Goal: Navigation & Orientation: Find specific page/section

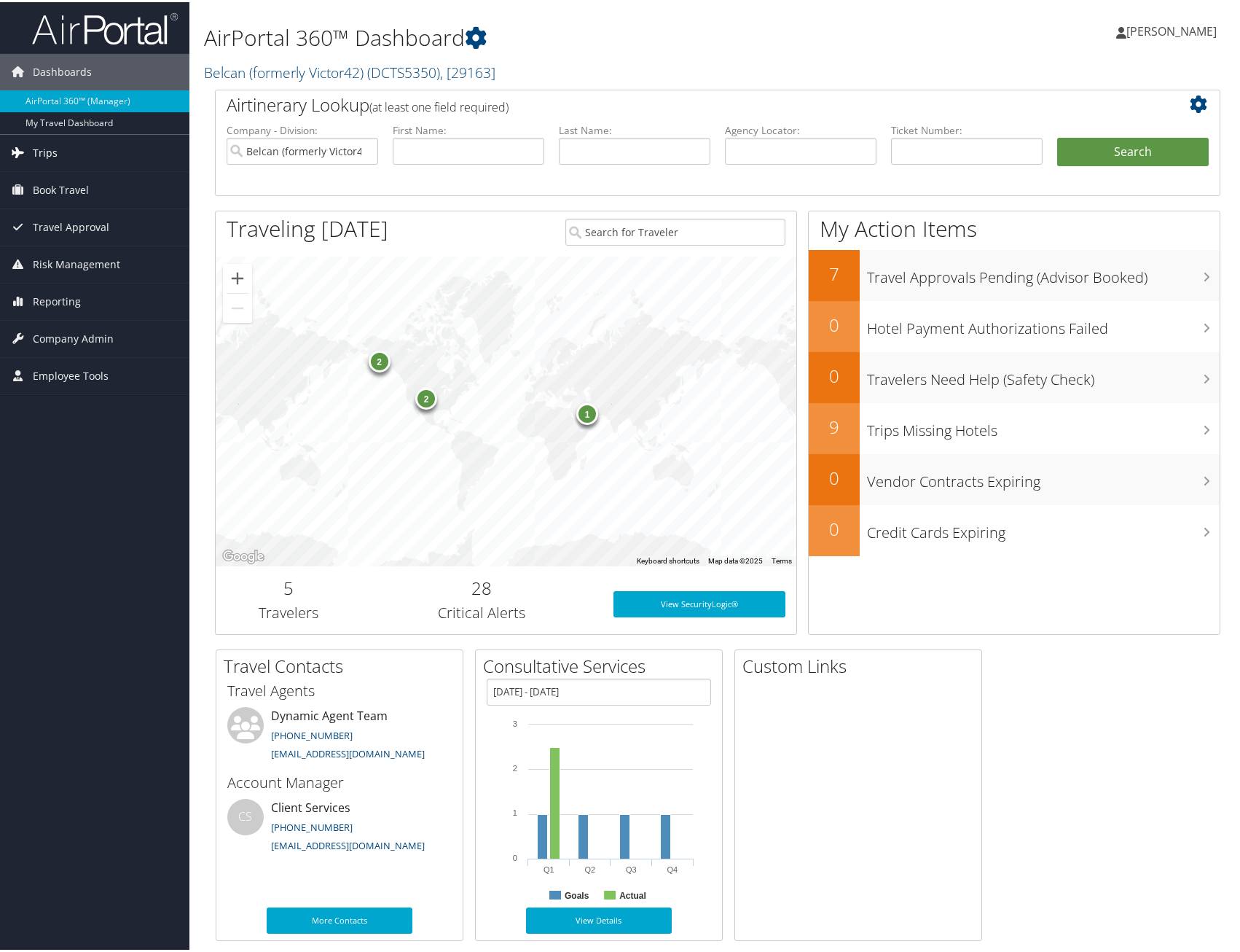
click at [62, 148] on link "Trips" at bounding box center [94, 150] width 189 height 36
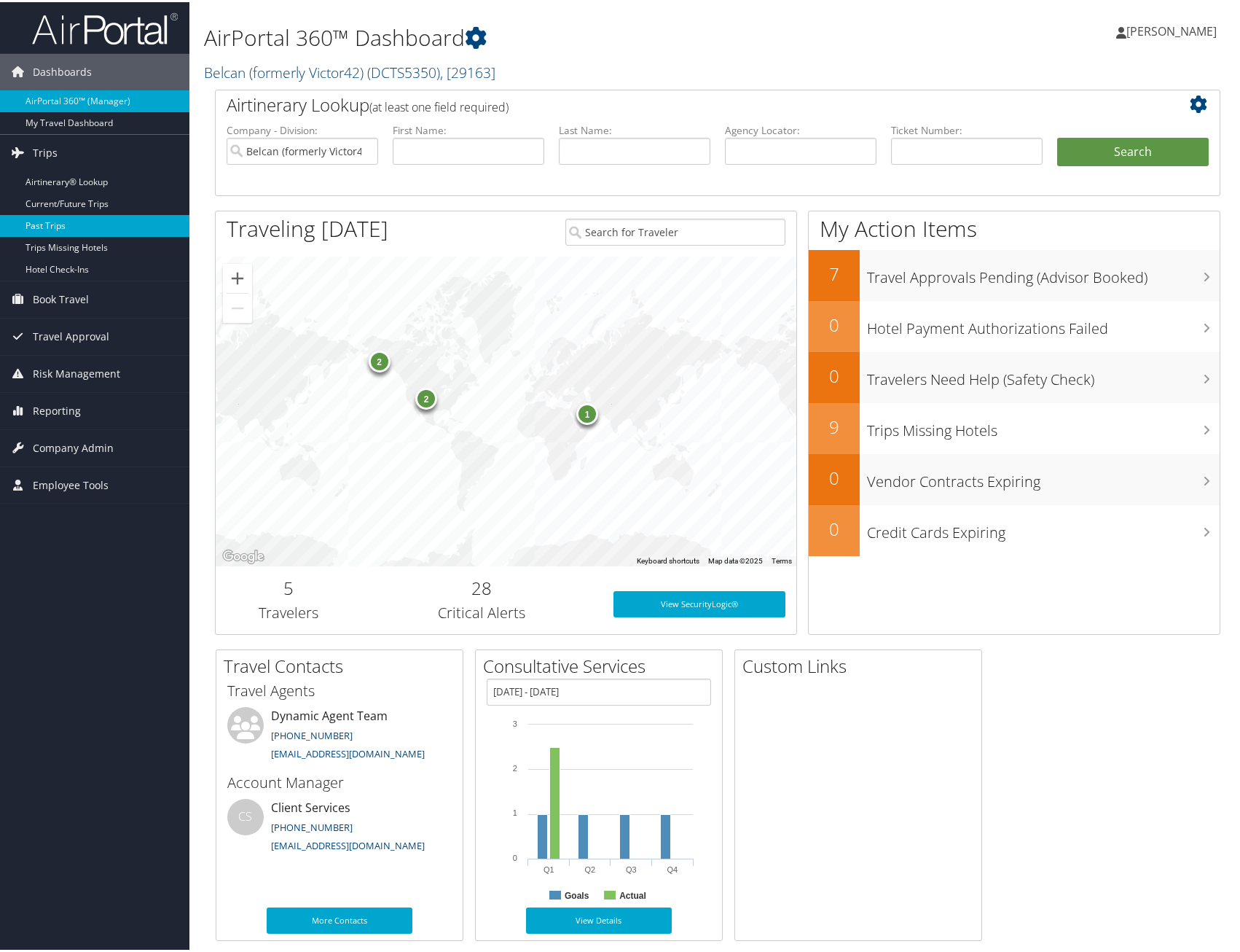
click at [61, 225] on link "Past Trips" at bounding box center [94, 224] width 189 height 22
